Goal: Information Seeking & Learning: Learn about a topic

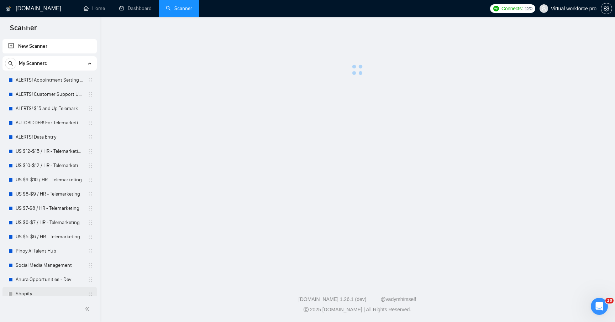
scroll to position [5, 0]
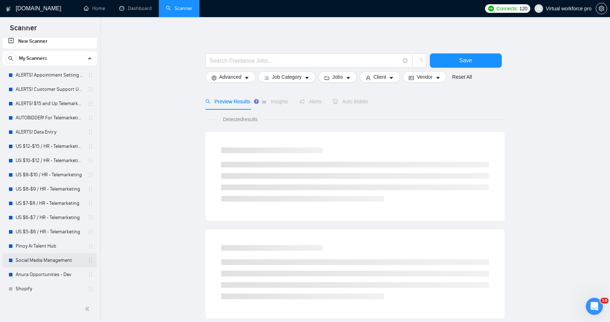
click at [49, 259] on link "Social Media Management" at bounding box center [50, 260] width 68 height 14
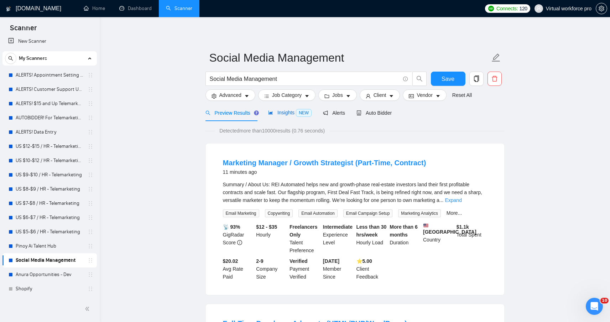
drag, startPoint x: 282, startPoint y: 114, endPoint x: 267, endPoint y: 125, distance: 18.6
click at [282, 114] on span "Insights NEW" at bounding box center [289, 113] width 43 height 6
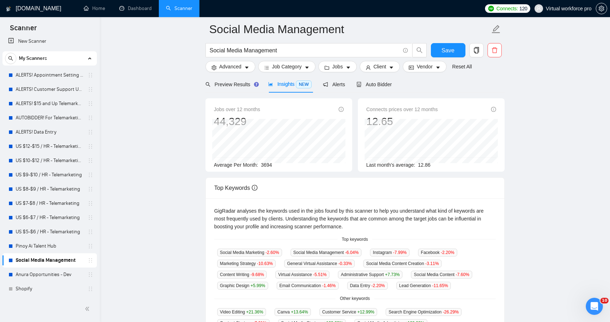
scroll to position [32, 0]
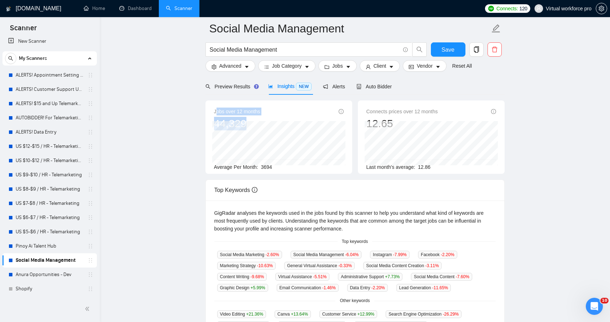
click at [253, 121] on div "Jobs over 12 months 44,329 Average Per Month: 3694" at bounding box center [279, 138] width 130 height 63
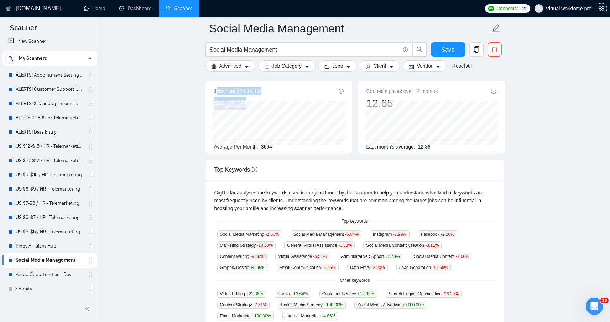
scroll to position [62, 0]
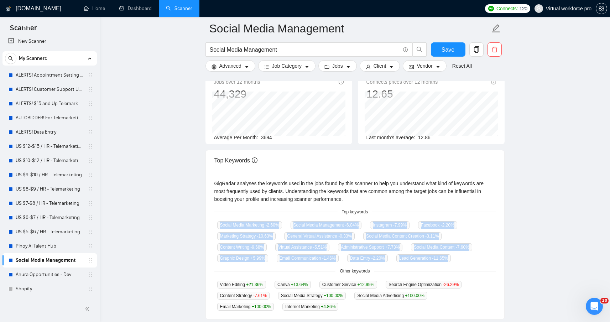
drag, startPoint x: 219, startPoint y: 217, endPoint x: 385, endPoint y: 257, distance: 170.6
click at [428, 263] on div "GigRadar analyses the keywords used in the jobs found by this scanner to help y…" at bounding box center [355, 245] width 298 height 148
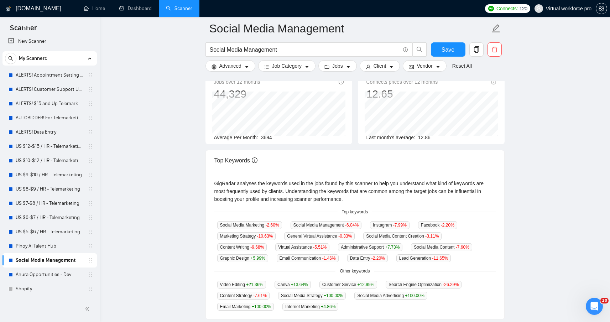
click at [153, 184] on main "Social Media Management Social Media Management Save Advanced Job Category Jobs…" at bounding box center [354, 214] width 487 height 494
drag, startPoint x: 277, startPoint y: 138, endPoint x: 260, endPoint y: 137, distance: 16.7
click at [260, 137] on div "Average Per Month: 3694" at bounding box center [279, 137] width 130 height 8
click at [272, 137] on span "3694" at bounding box center [266, 138] width 11 height 6
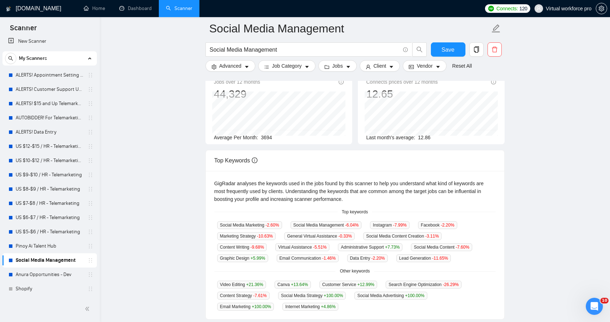
click at [272, 137] on span "3694" at bounding box center [266, 138] width 11 height 6
click at [262, 136] on span "3694" at bounding box center [266, 138] width 11 height 6
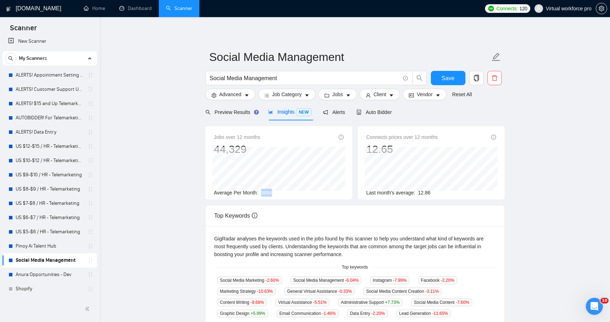
scroll to position [0, 0]
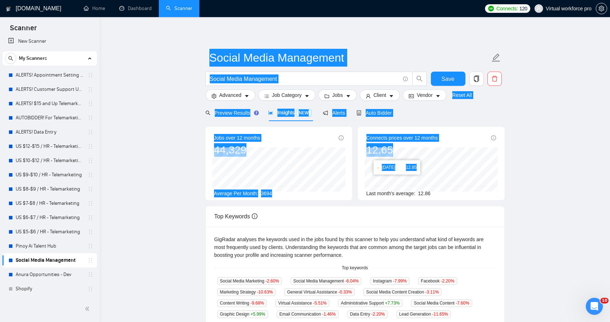
click at [441, 182] on main "Social Media Management Social Media Management Save Advanced Job Category Jobs…" at bounding box center [354, 272] width 487 height 488
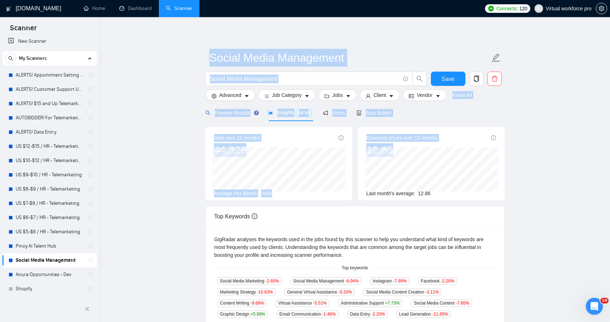
click at [237, 115] on span "Preview Results" at bounding box center [230, 113] width 51 height 6
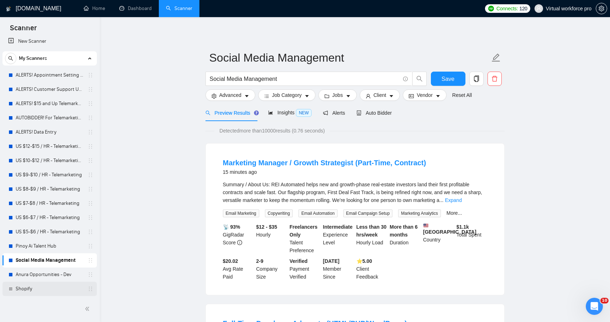
click at [28, 288] on link "Shopify" at bounding box center [50, 289] width 68 height 14
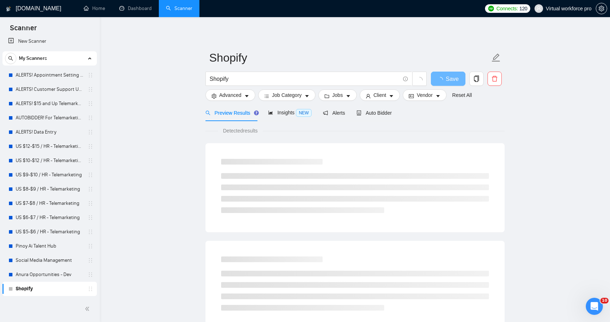
click at [11, 288] on div "Inactive - Bidding paused or not configured" at bounding box center [58, 295] width 95 height 23
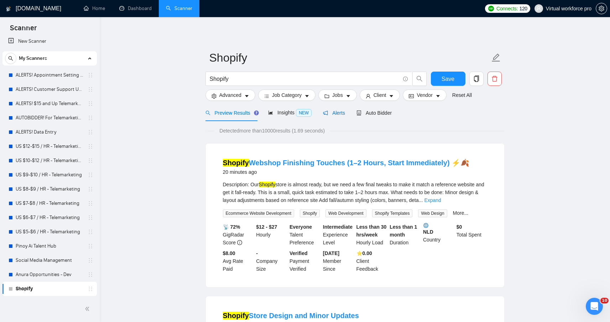
click at [341, 115] on span "Alerts" at bounding box center [334, 113] width 22 height 6
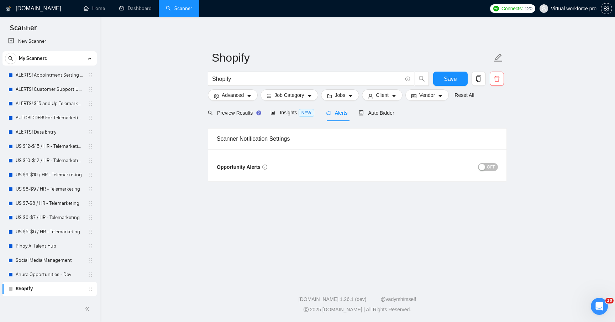
click at [489, 168] on span "OFF" at bounding box center [491, 167] width 9 height 8
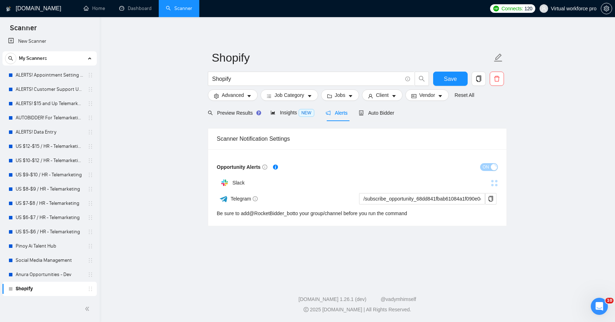
click at [158, 172] on main "Shopify Shopify Save Advanced Job Category Jobs Client Vendor Reset All Preview…" at bounding box center [357, 147] width 493 height 238
click at [289, 115] on span "Insights NEW" at bounding box center [291, 113] width 43 height 6
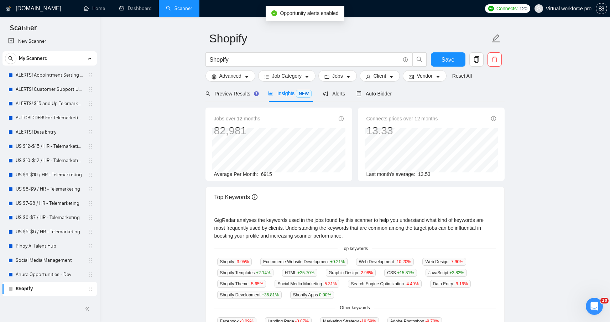
scroll to position [22, 0]
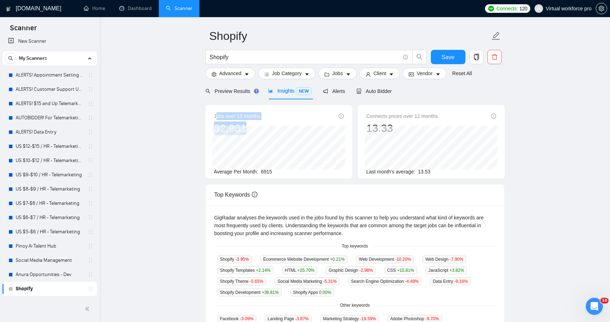
click at [262, 128] on div "Jobs over 12 months 82,981 [DATE] 6823 Average Per Month: 6915" at bounding box center [279, 143] width 130 height 63
drag, startPoint x: 283, startPoint y: 170, endPoint x: 258, endPoint y: 173, distance: 25.0
click at [258, 173] on div "Average Per Month: 6915" at bounding box center [279, 172] width 130 height 8
click at [135, 175] on main "Shopify Shopify Save Advanced Job Category Jobs Client Vendor Reset All Preview…" at bounding box center [354, 251] width 487 height 488
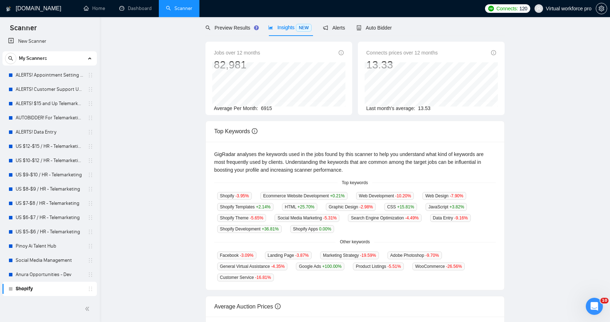
scroll to position [0, 0]
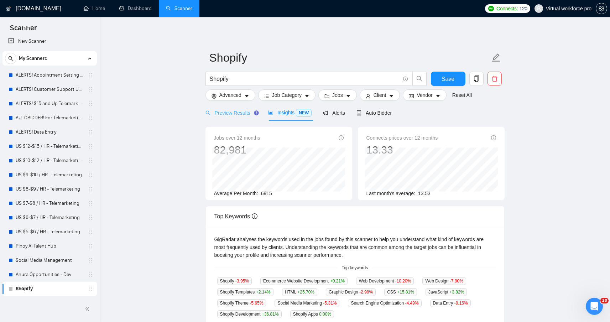
click at [234, 117] on div "Preview Results" at bounding box center [230, 112] width 51 height 17
